Goal: Information Seeking & Learning: Learn about a topic

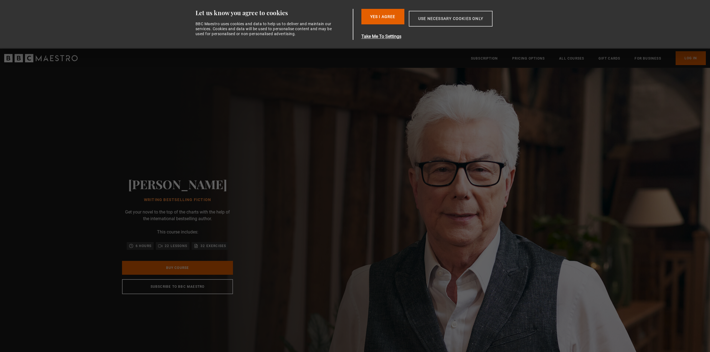
click at [439, 19] on button "Use necessary cookies only" at bounding box center [451, 19] width 84 height 16
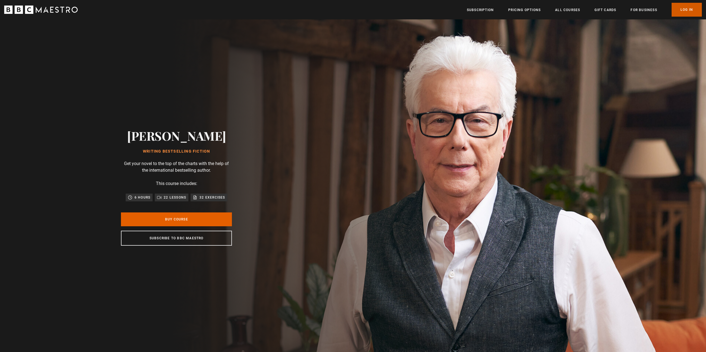
click at [691, 10] on link "Log In" at bounding box center [686, 10] width 30 height 14
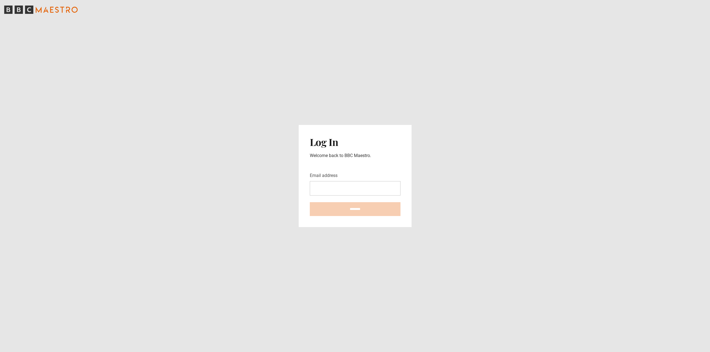
click at [352, 181] on div "Email address" at bounding box center [355, 183] width 91 height 23
click at [351, 185] on input "Email address" at bounding box center [355, 188] width 91 height 14
type input "**********"
click at [357, 210] on input "********" at bounding box center [355, 209] width 91 height 14
type input "**********"
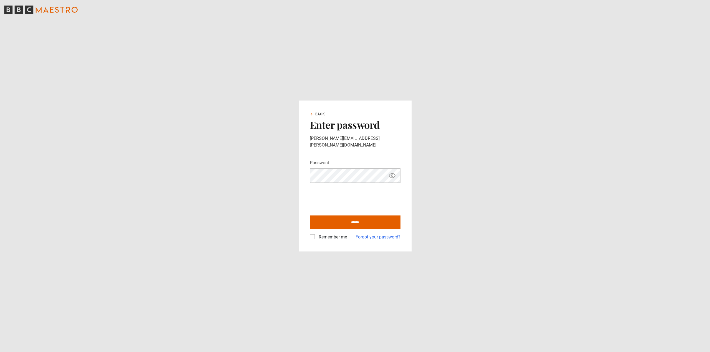
click at [316, 236] on label "Remember me" at bounding box center [331, 237] width 30 height 7
click at [350, 220] on input "******" at bounding box center [355, 223] width 91 height 14
type input "**********"
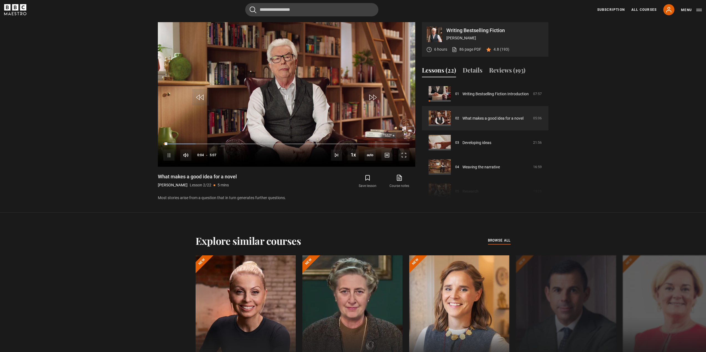
drag, startPoint x: 548, startPoint y: 96, endPoint x: 546, endPoint y: 121, distance: 24.7
click at [546, 121] on div "Writing Bestselling Fiction Ken Follett 6 hours 86 page PDF (opens in new tab) …" at bounding box center [352, 111] width 399 height 179
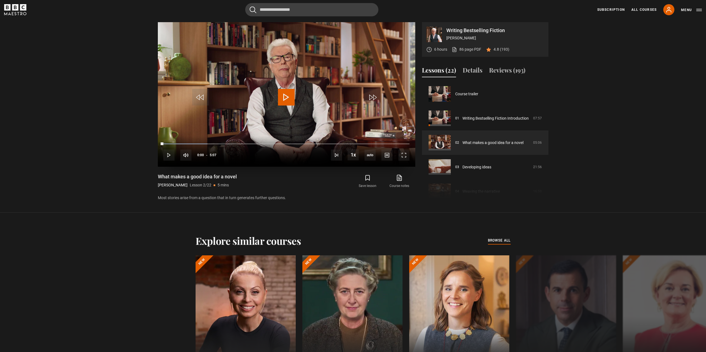
drag, startPoint x: 172, startPoint y: 142, endPoint x: 159, endPoint y: 143, distance: 13.0
click at [159, 143] on div "10s Skip Back 10 seconds Play 10s Skip Forward 10 seconds Loaded : 17.92% 0:00 …" at bounding box center [286, 151] width 257 height 31
click at [286, 93] on span "Video Player" at bounding box center [286, 97] width 17 height 17
click at [462, 47] on link "86 page PDF (opens in new tab)" at bounding box center [466, 50] width 30 height 6
click at [473, 116] on link "Writing Bestselling Fiction Introduction" at bounding box center [495, 119] width 66 height 6
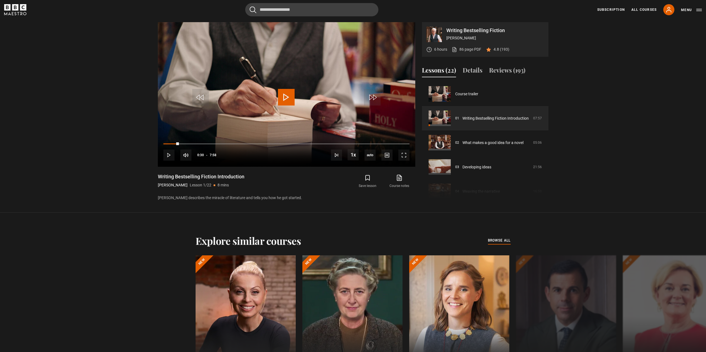
drag, startPoint x: 182, startPoint y: 147, endPoint x: 149, endPoint y: 145, distance: 32.5
click at [149, 145] on section "Writing Bestselling Fiction [PERSON_NAME] 6 hours 86 page PDF (opens in new tab…" at bounding box center [353, 106] width 706 height 213
click at [404, 154] on span "Video Player" at bounding box center [403, 155] width 11 height 11
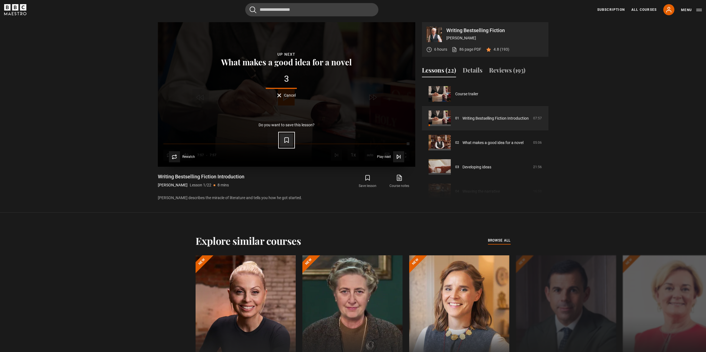
click at [288, 143] on icon "Video Player" at bounding box center [286, 140] width 7 height 7
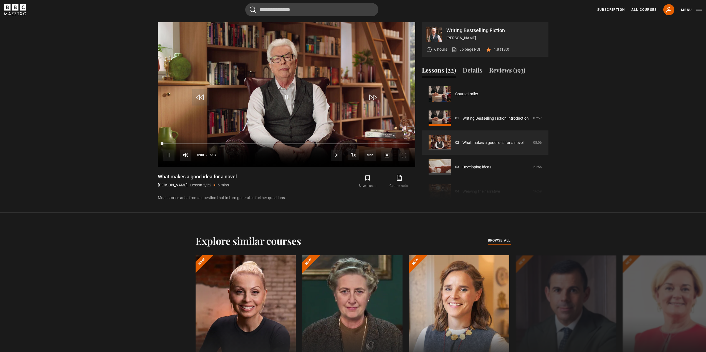
click at [169, 159] on video-js "Video Player is loading. Play Lesson What makes a good idea for a novel 10s Ski…" at bounding box center [286, 94] width 257 height 145
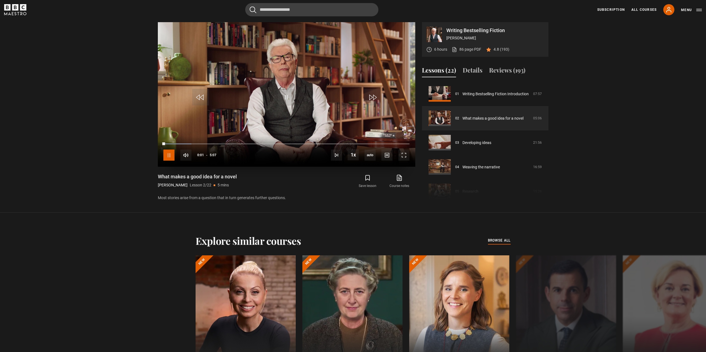
click at [168, 156] on span "Video Player" at bounding box center [168, 155] width 11 height 11
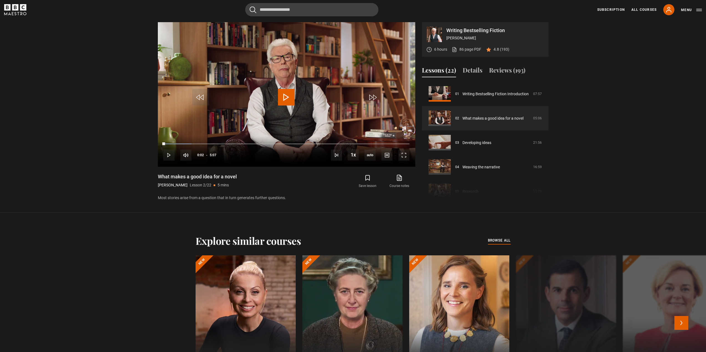
scroll to position [565, 0]
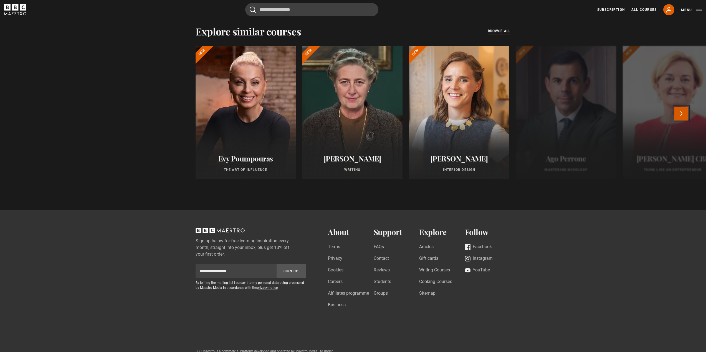
click at [686, 112] on button "Next" at bounding box center [681, 114] width 14 height 14
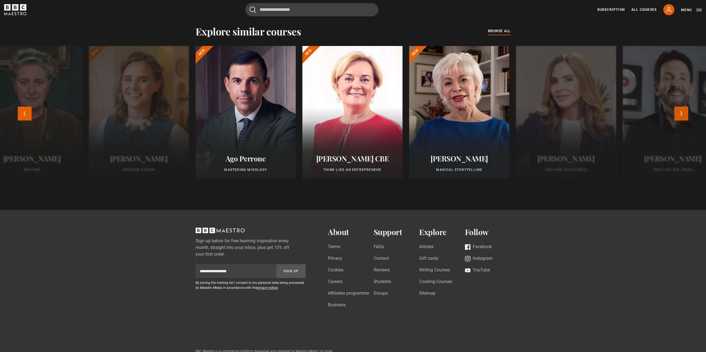
click at [678, 112] on button "Next" at bounding box center [681, 114] width 14 height 14
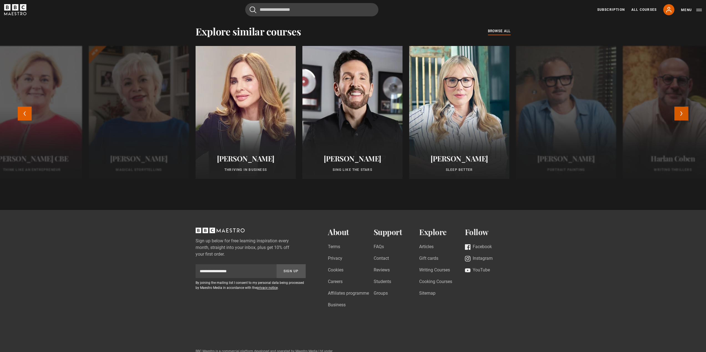
click at [681, 117] on button "Next" at bounding box center [681, 114] width 14 height 14
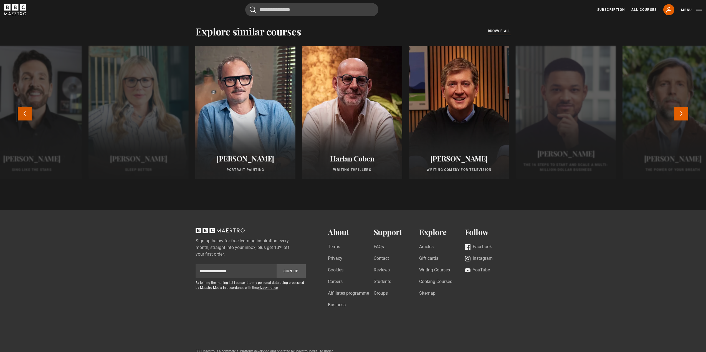
click at [18, 119] on button "Previous" at bounding box center [25, 114] width 14 height 14
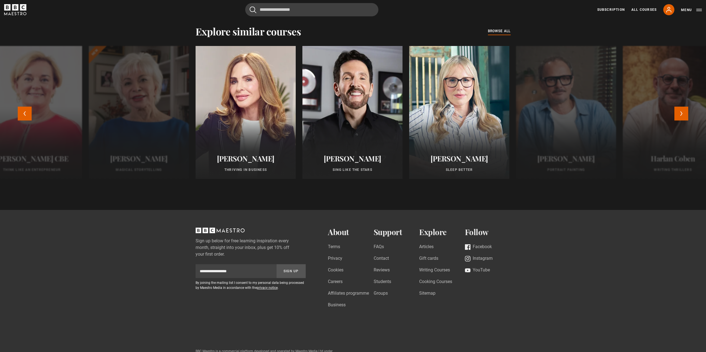
click at [159, 120] on div at bounding box center [139, 112] width 100 height 133
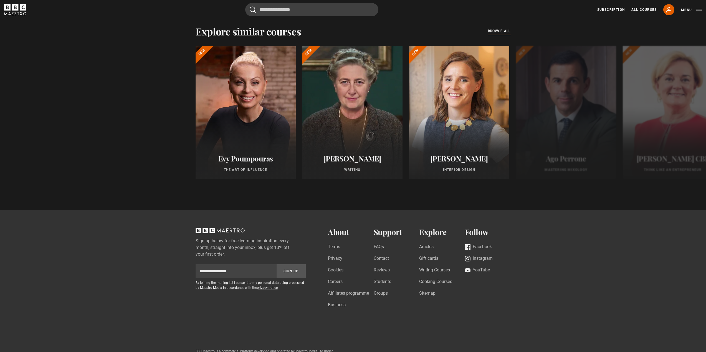
scroll to position [355, 0]
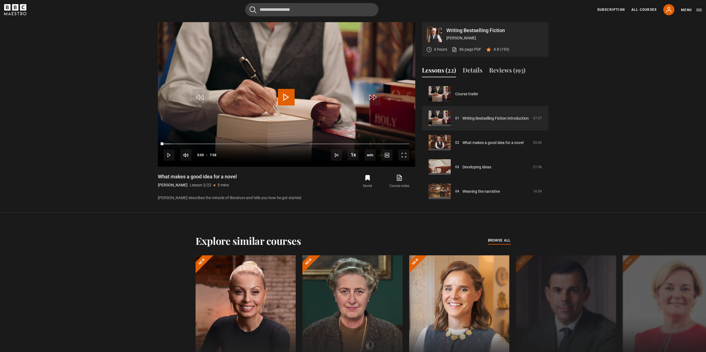
drag, startPoint x: 180, startPoint y: 145, endPoint x: 156, endPoint y: 146, distance: 24.4
click at [156, 146] on div "Writing Bestselling Fiction Ken Follett 6 hours 86 page PDF (opens in new tab) …" at bounding box center [352, 111] width 399 height 179
click at [305, 66] on video "Video Player" at bounding box center [286, 94] width 257 height 145
click at [497, 143] on link "What makes a good idea for a novel" at bounding box center [492, 143] width 61 height 6
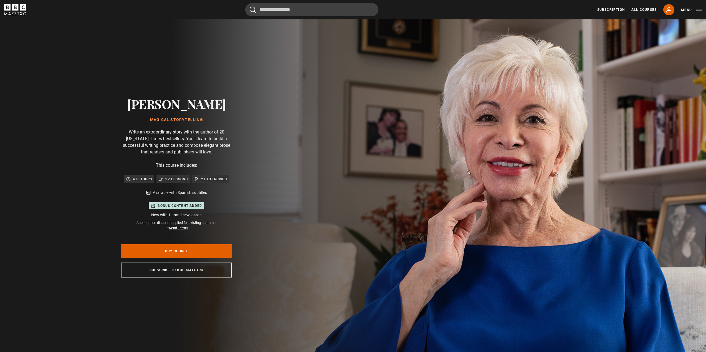
scroll to position [0, 145]
click at [671, 12] on icon at bounding box center [668, 9] width 7 height 7
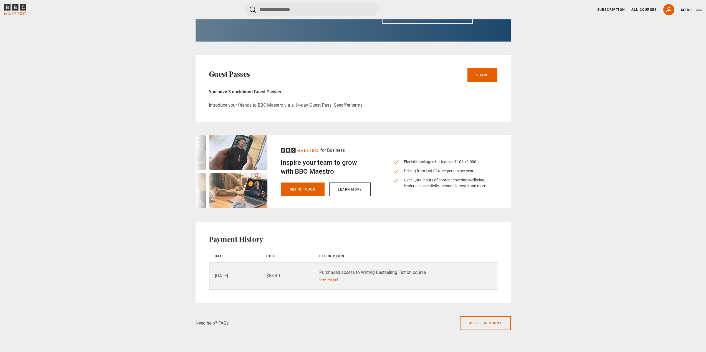
scroll to position [308, 0]
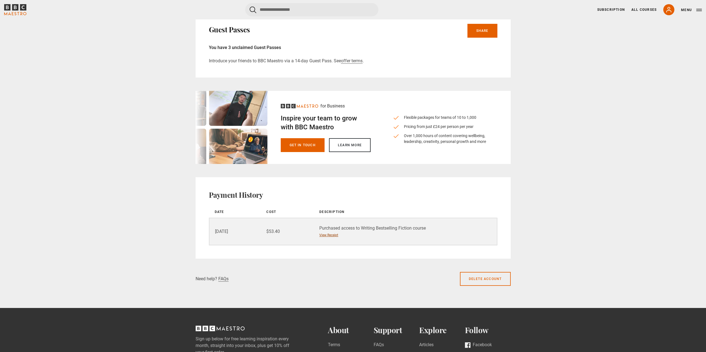
click at [327, 233] on link "View Receipt" at bounding box center [328, 235] width 19 height 5
click at [348, 141] on link "Learn more" at bounding box center [350, 145] width 42 height 14
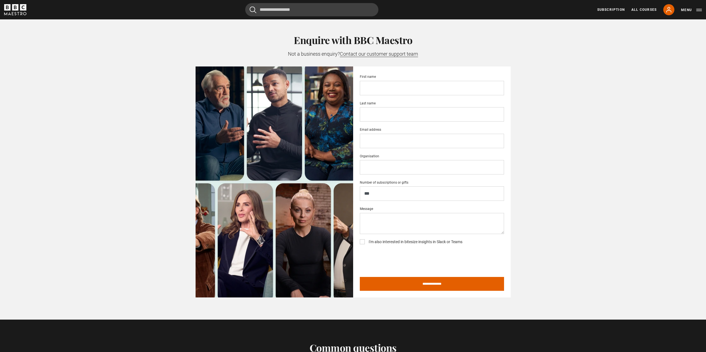
scroll to position [1035, 0]
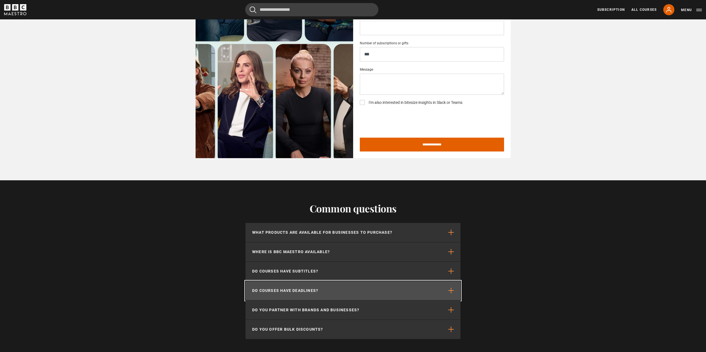
click at [303, 282] on button "Do courses have deadlines?" at bounding box center [352, 290] width 215 height 19
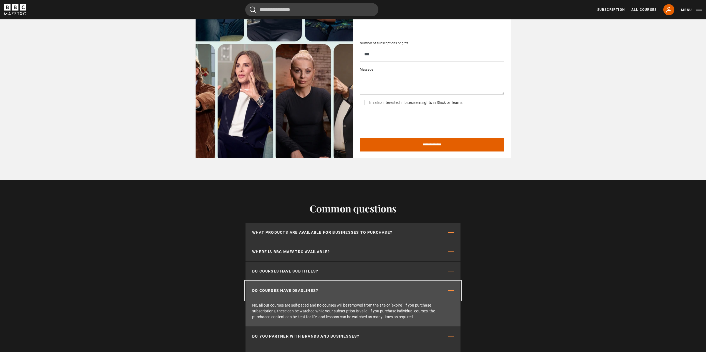
drag, startPoint x: 265, startPoint y: 286, endPoint x: 349, endPoint y: 287, distance: 84.0
click at [349, 287] on div "Do courses have deadlines? No, all our courses are self-paced and no courses wi…" at bounding box center [352, 304] width 215 height 46
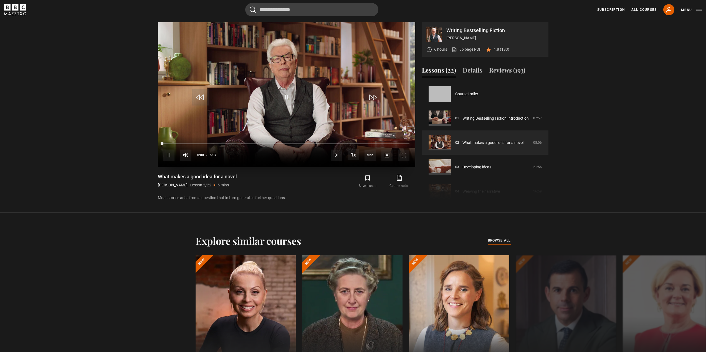
scroll to position [24, 0]
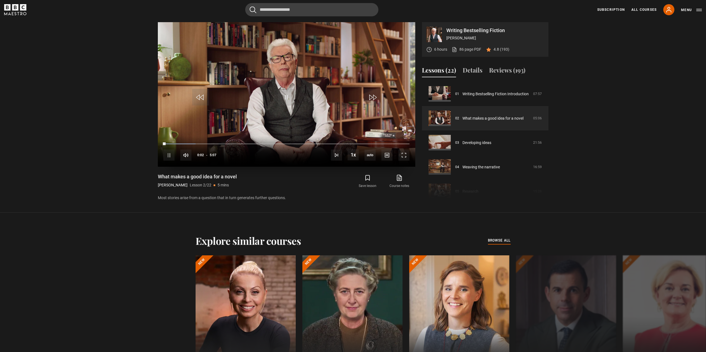
click at [266, 81] on video "Video Player" at bounding box center [286, 94] width 257 height 145
